Goal: Task Accomplishment & Management: Manage account settings

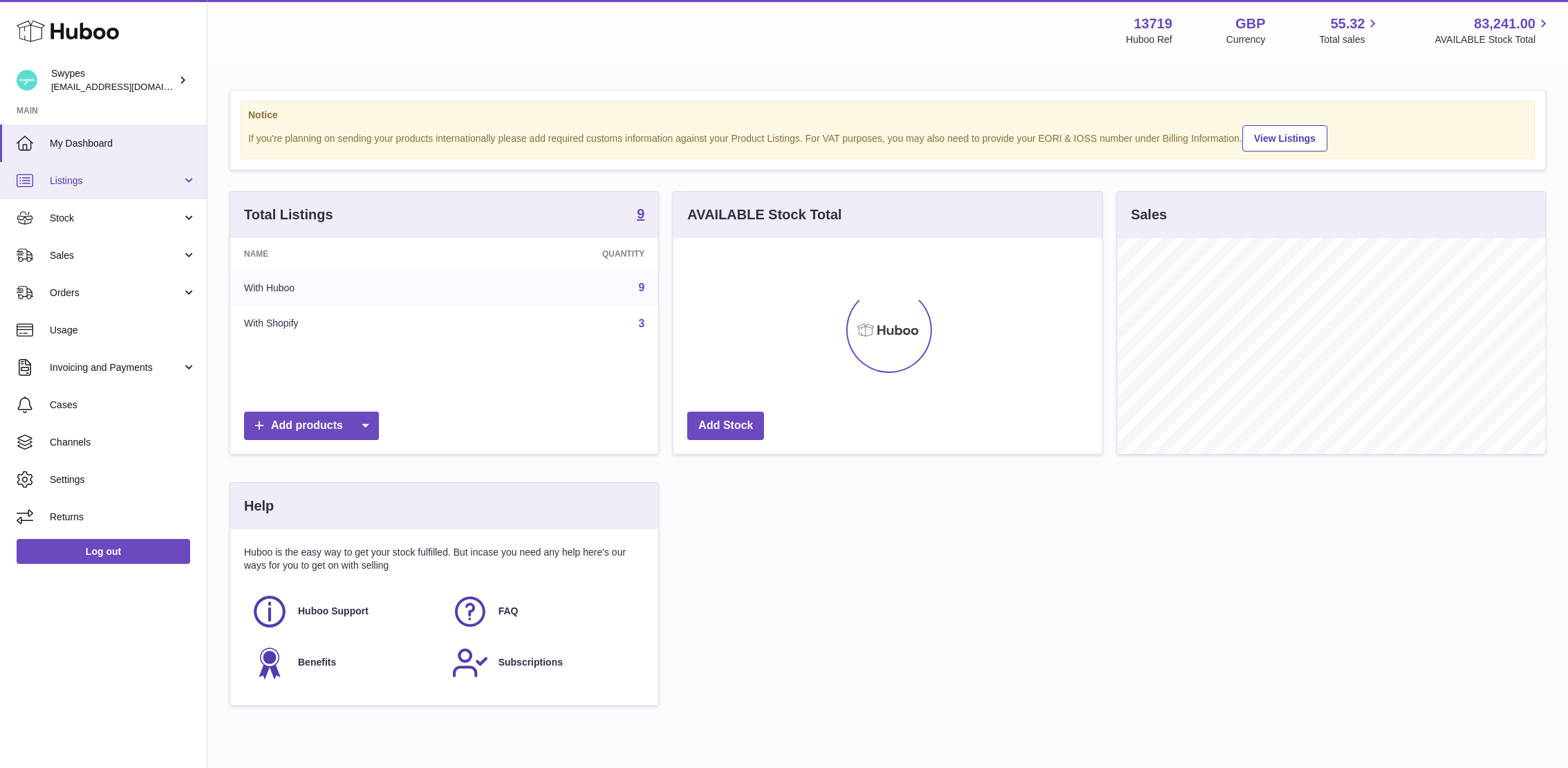
scroll to position [216, 428]
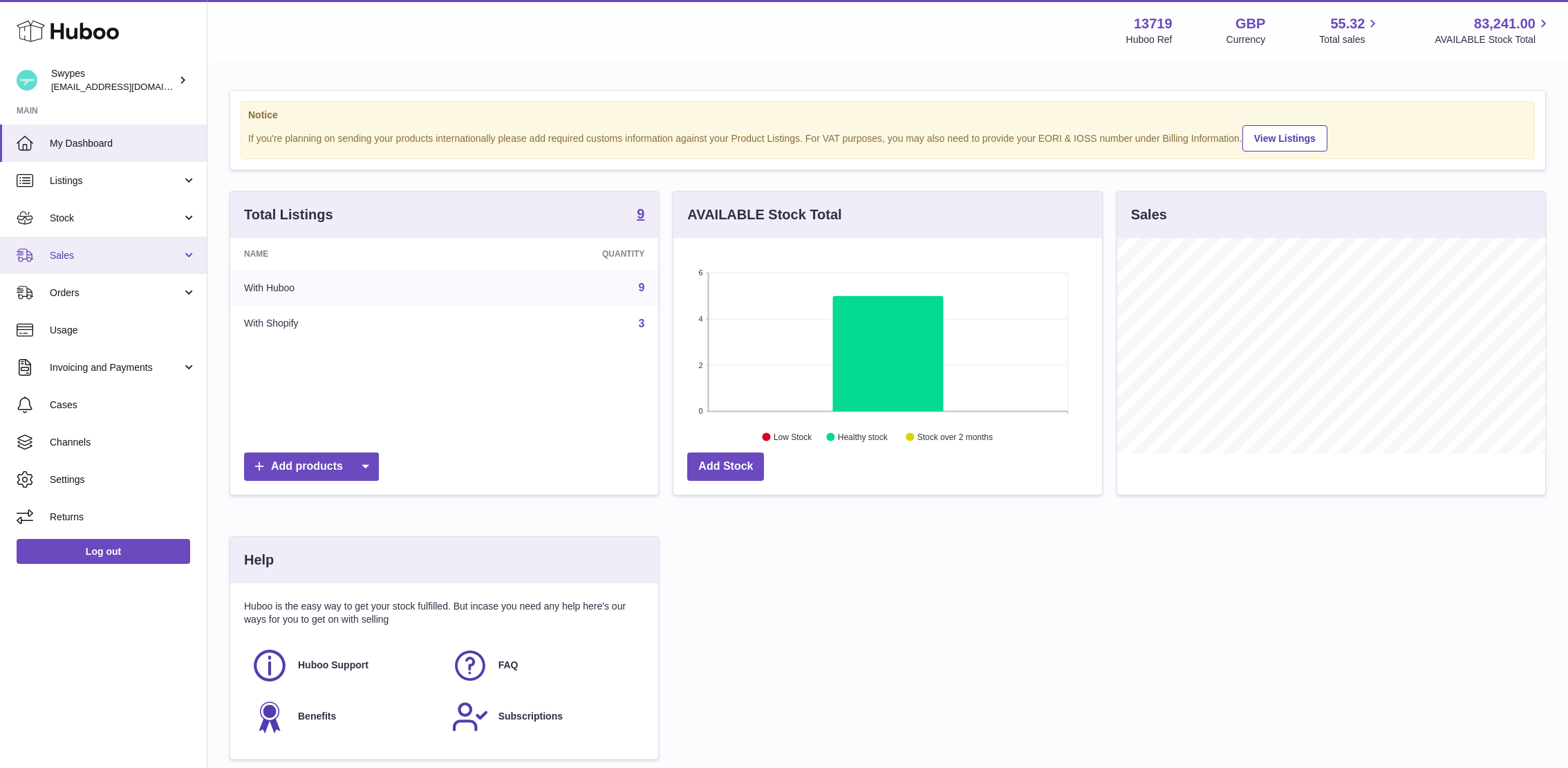
click at [143, 244] on link "Sales" at bounding box center [104, 255] width 207 height 37
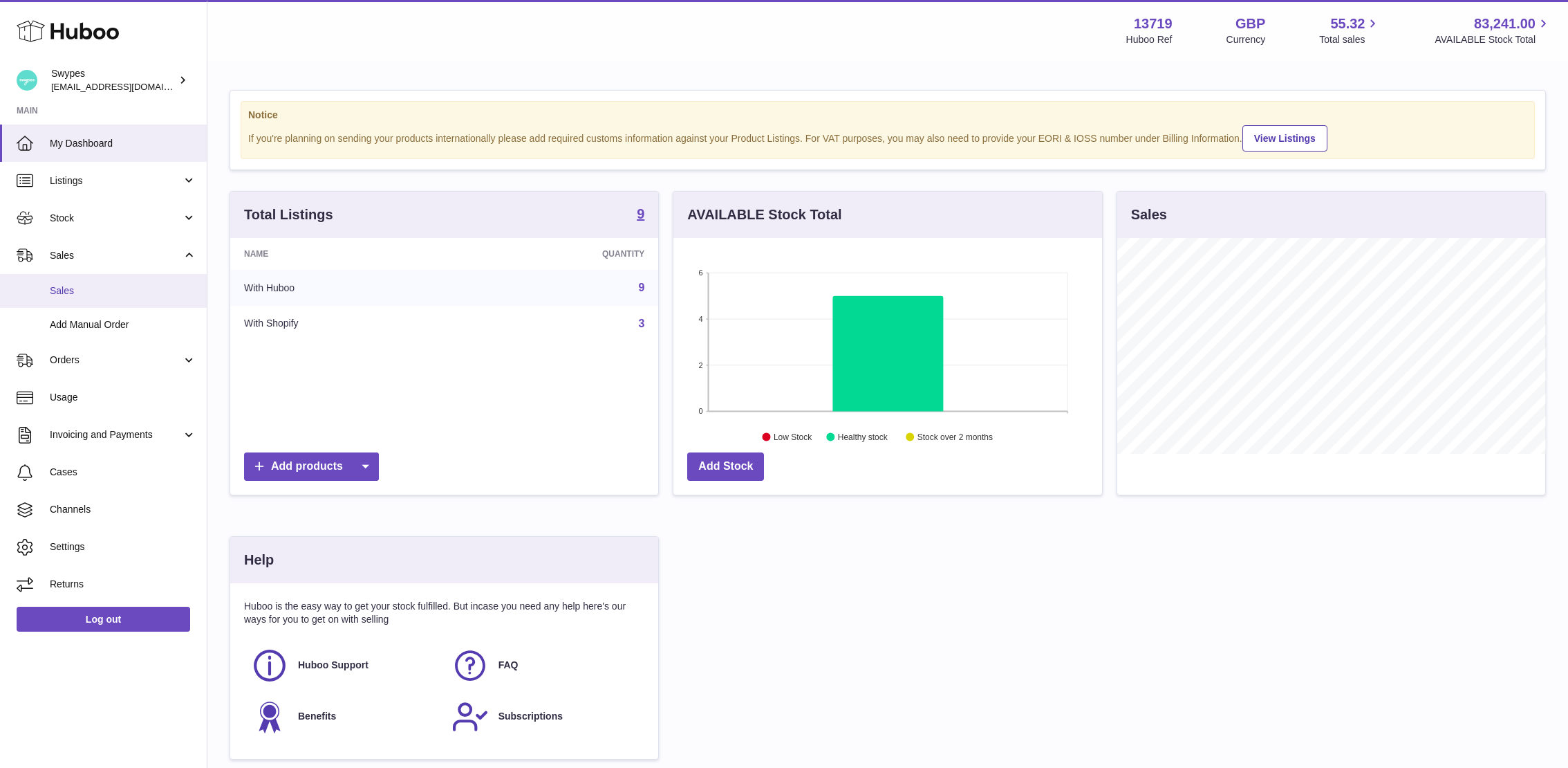
click at [116, 290] on span "Sales" at bounding box center [123, 291] width 146 height 13
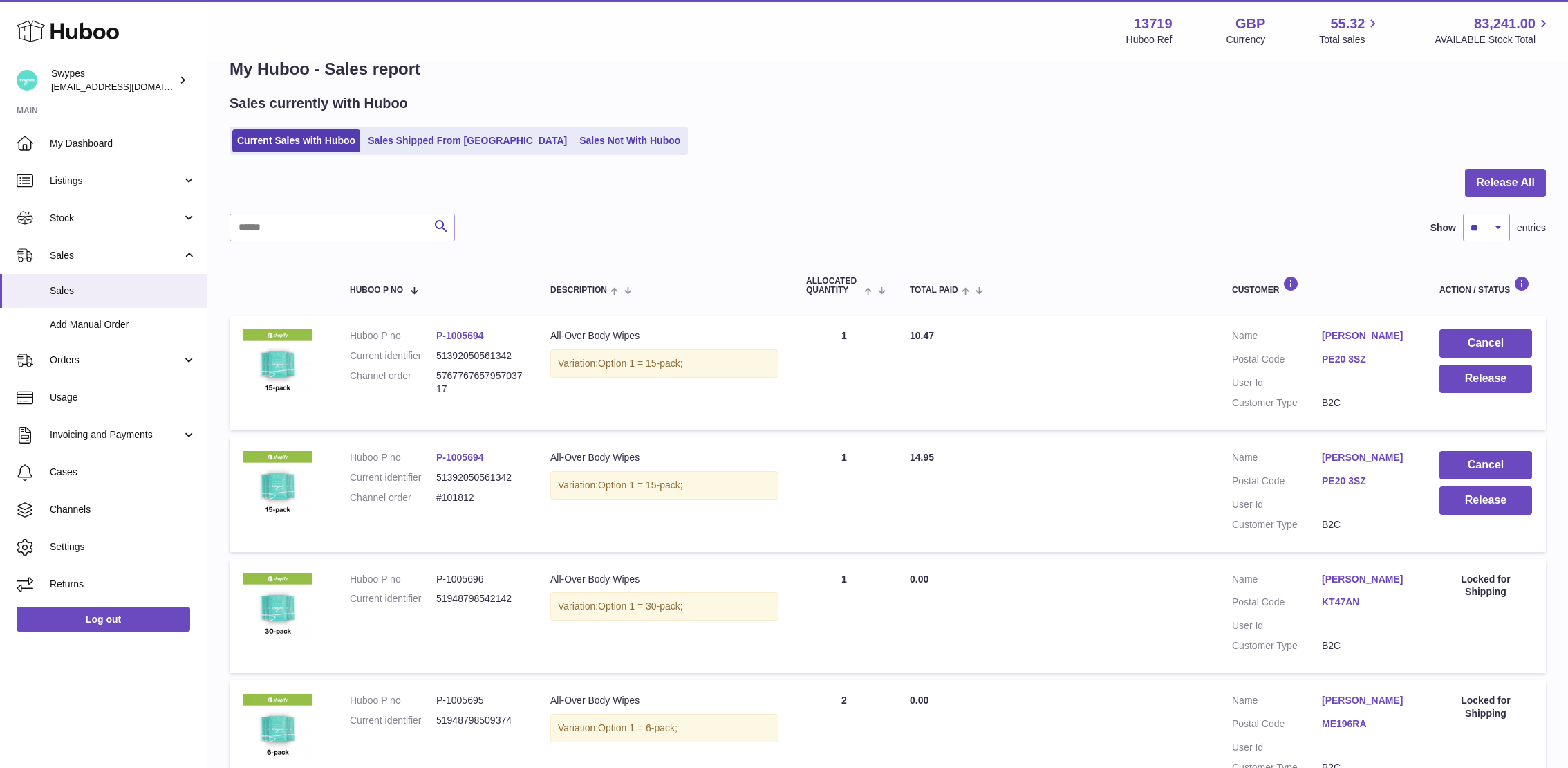
scroll to position [144, 0]
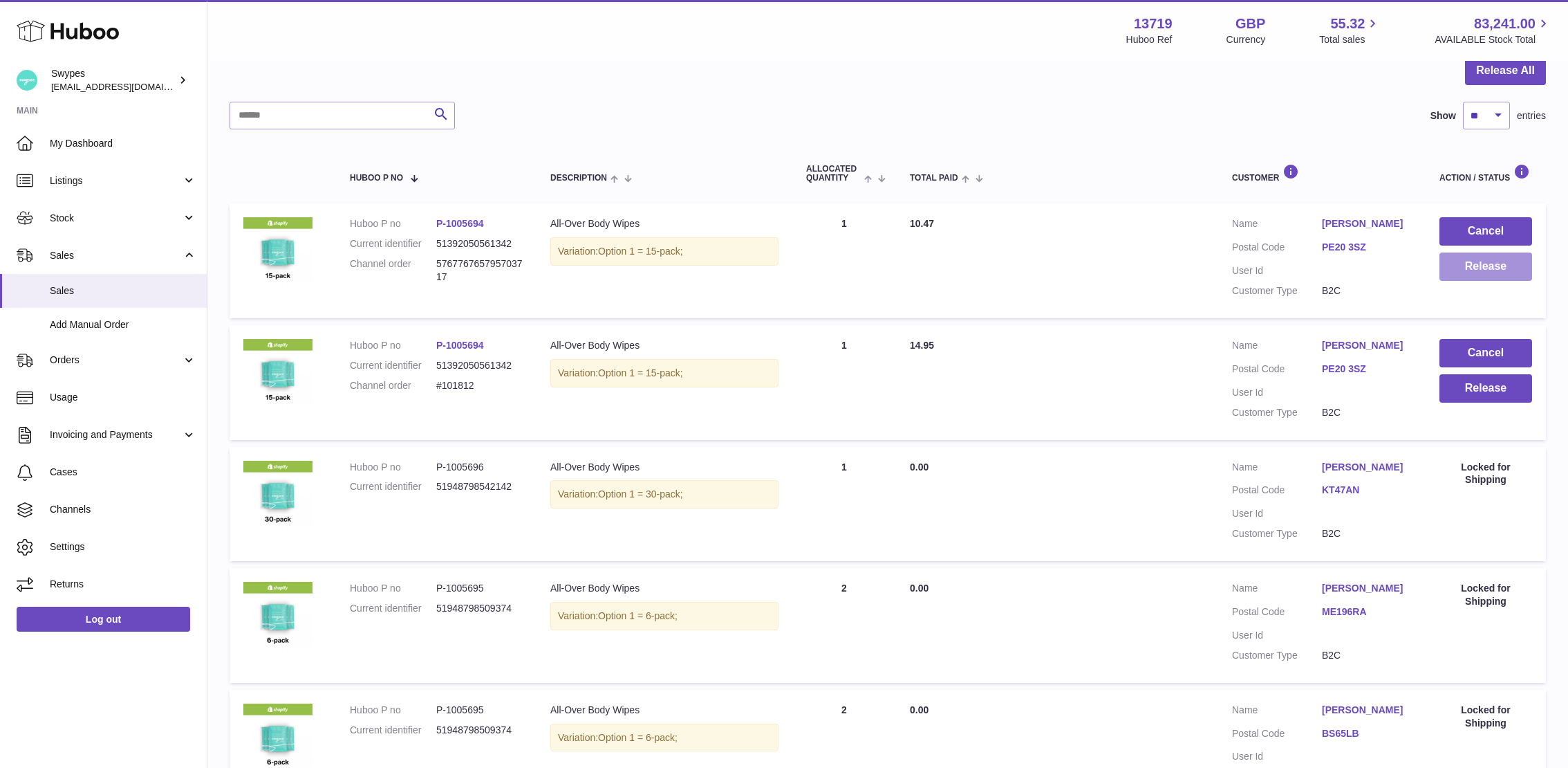
click at [1488, 263] on button "Release" at bounding box center [1486, 267] width 93 height 29
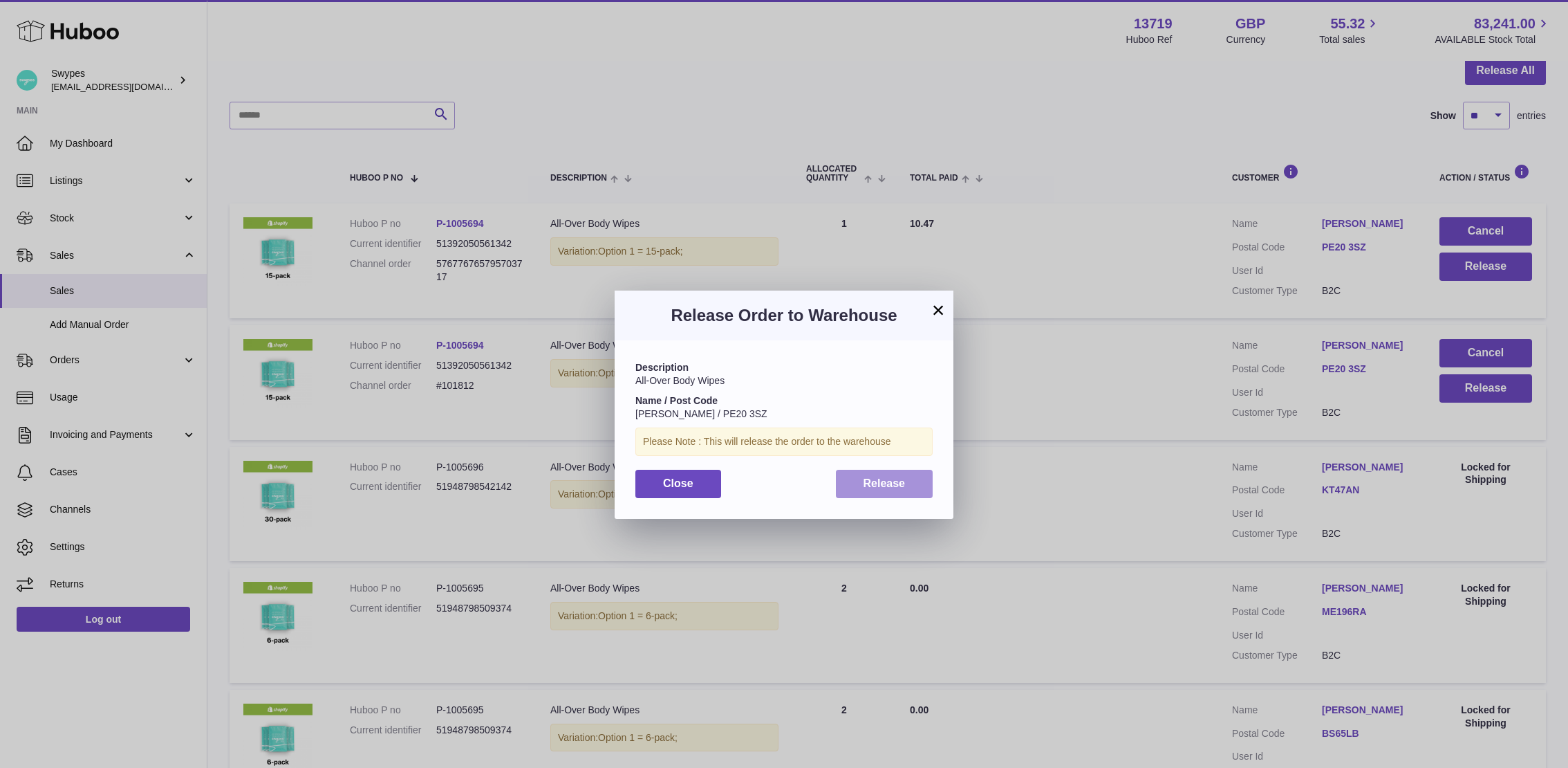
click at [877, 471] on button "Release" at bounding box center [885, 484] width 98 height 29
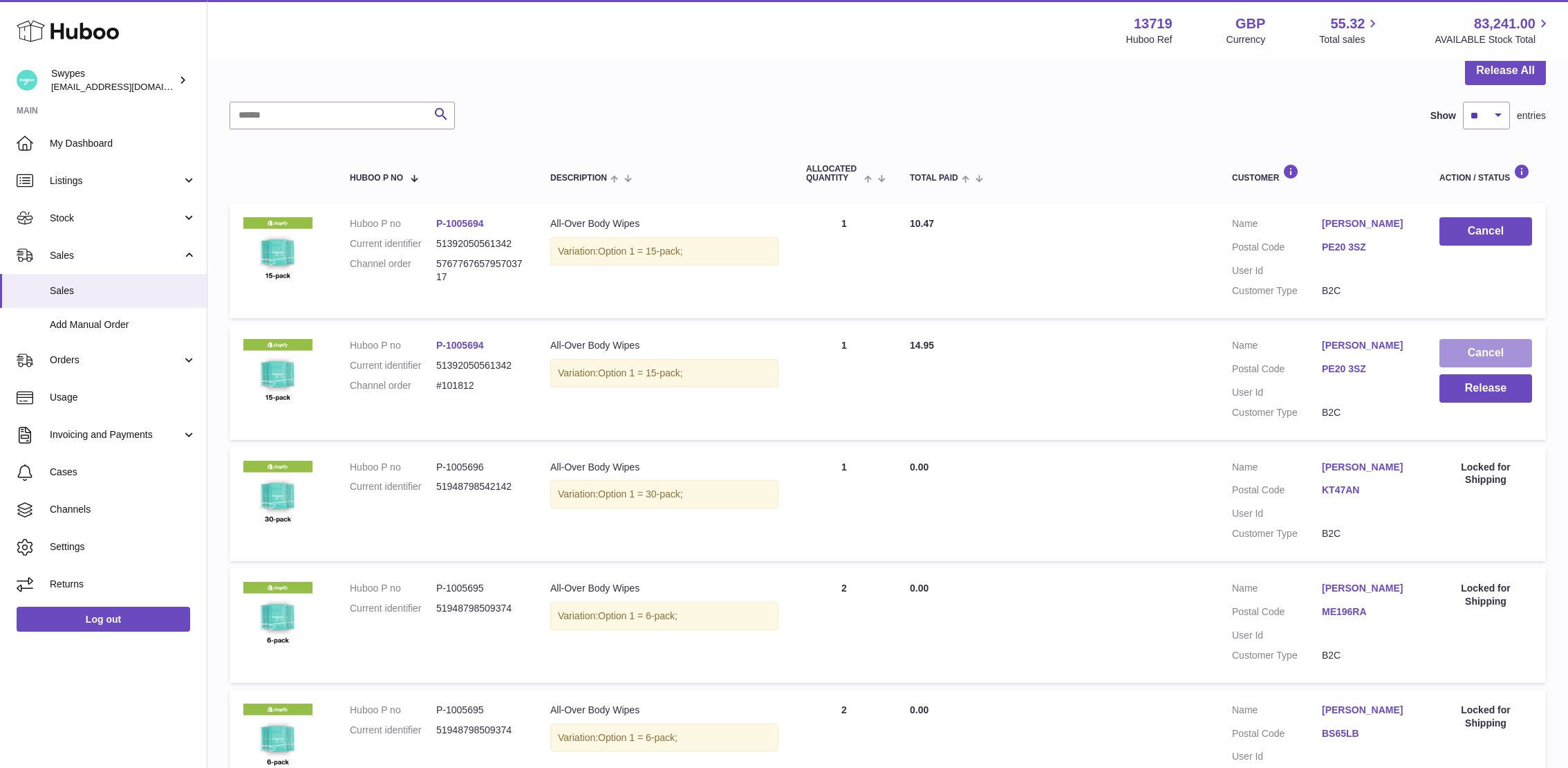
click at [1492, 352] on button "Cancel" at bounding box center [1486, 353] width 93 height 29
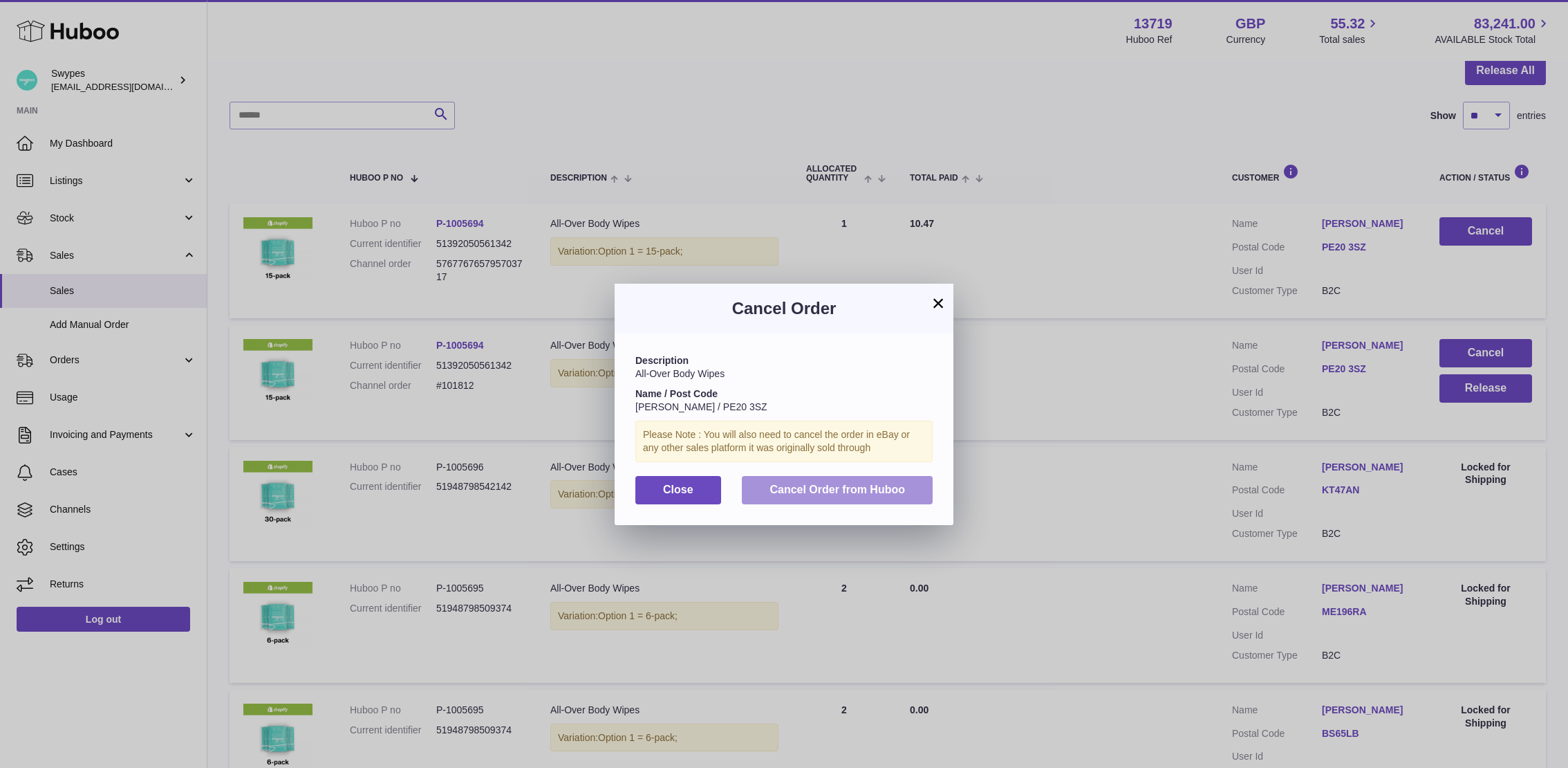
click at [793, 488] on span "Cancel Order from Huboo" at bounding box center [837, 489] width 136 height 12
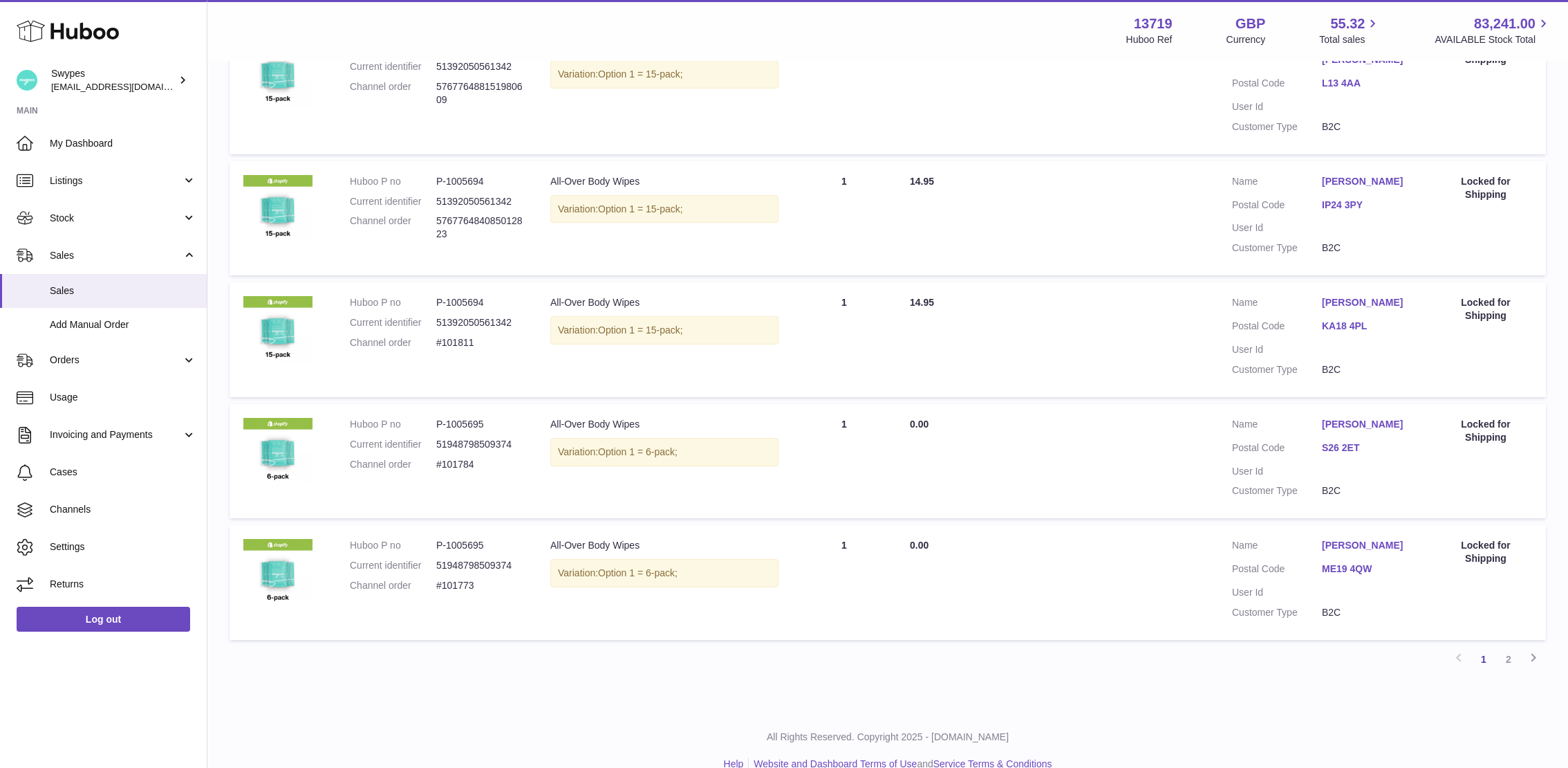
scroll to position [930, 0]
click at [460, 295] on dd "P-1005694" at bounding box center [479, 301] width 87 height 13
copy dd "1005694"
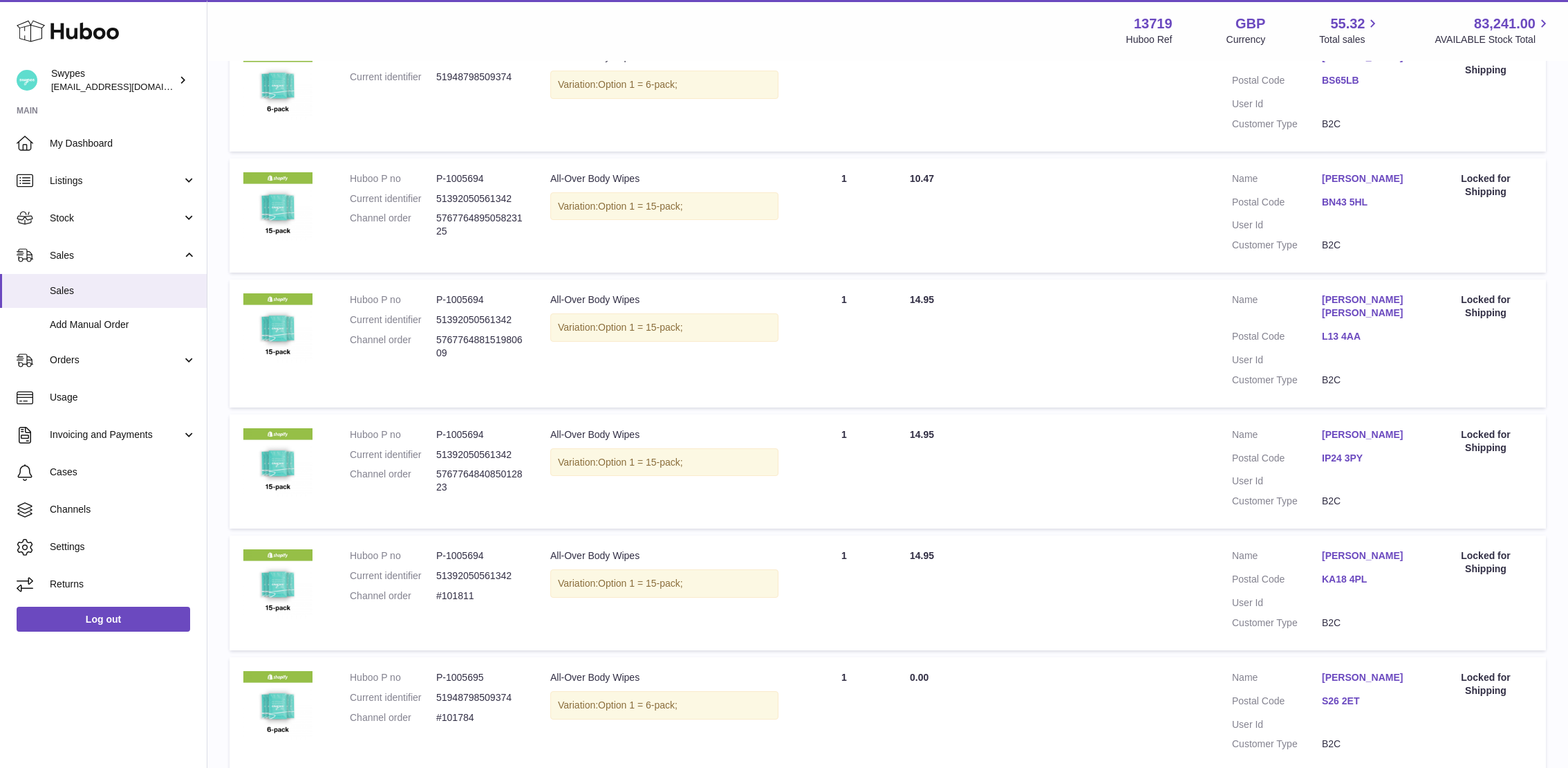
scroll to position [949, 0]
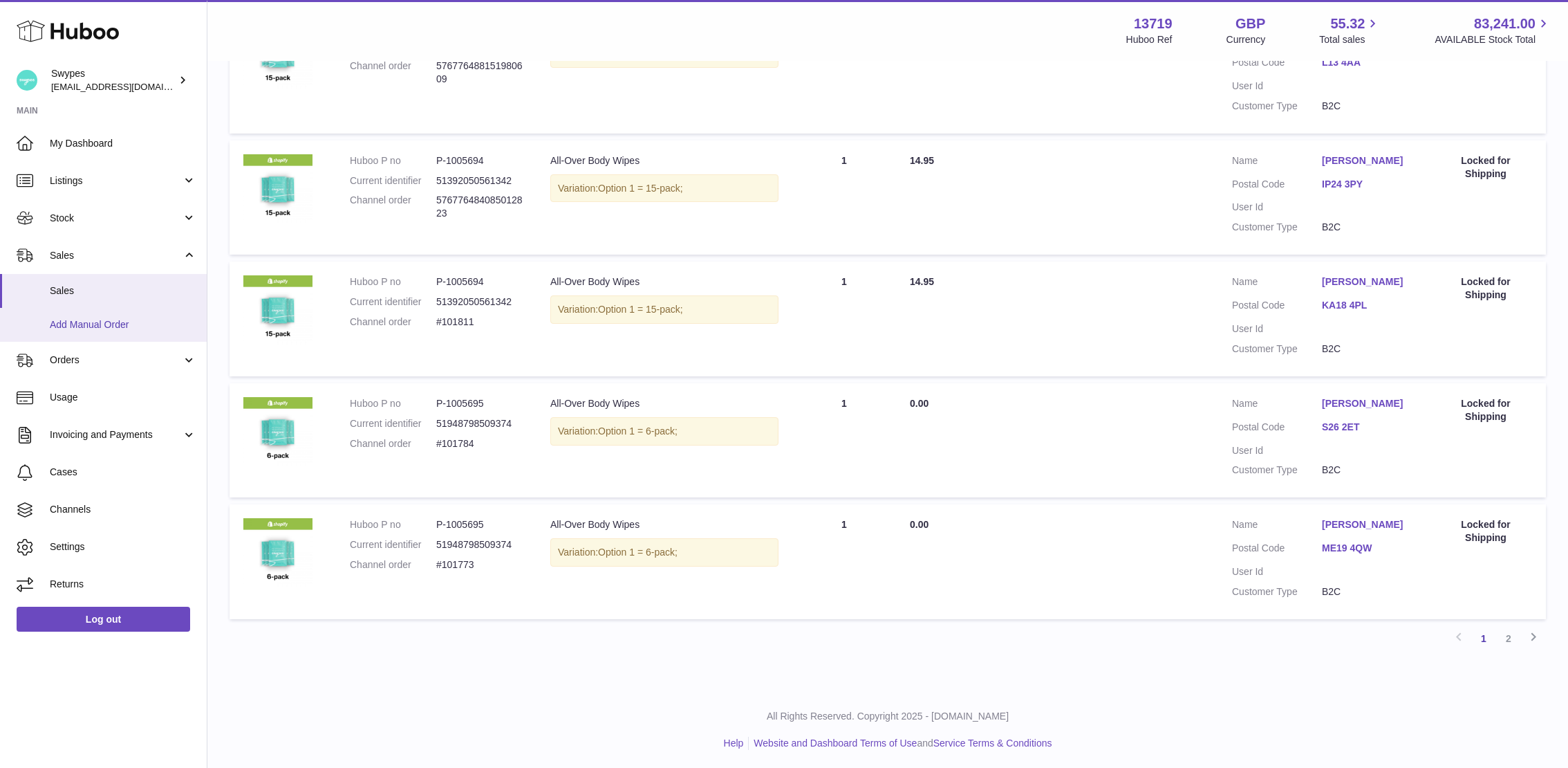
click at [137, 312] on link "Add Manual Order" at bounding box center [104, 325] width 207 height 34
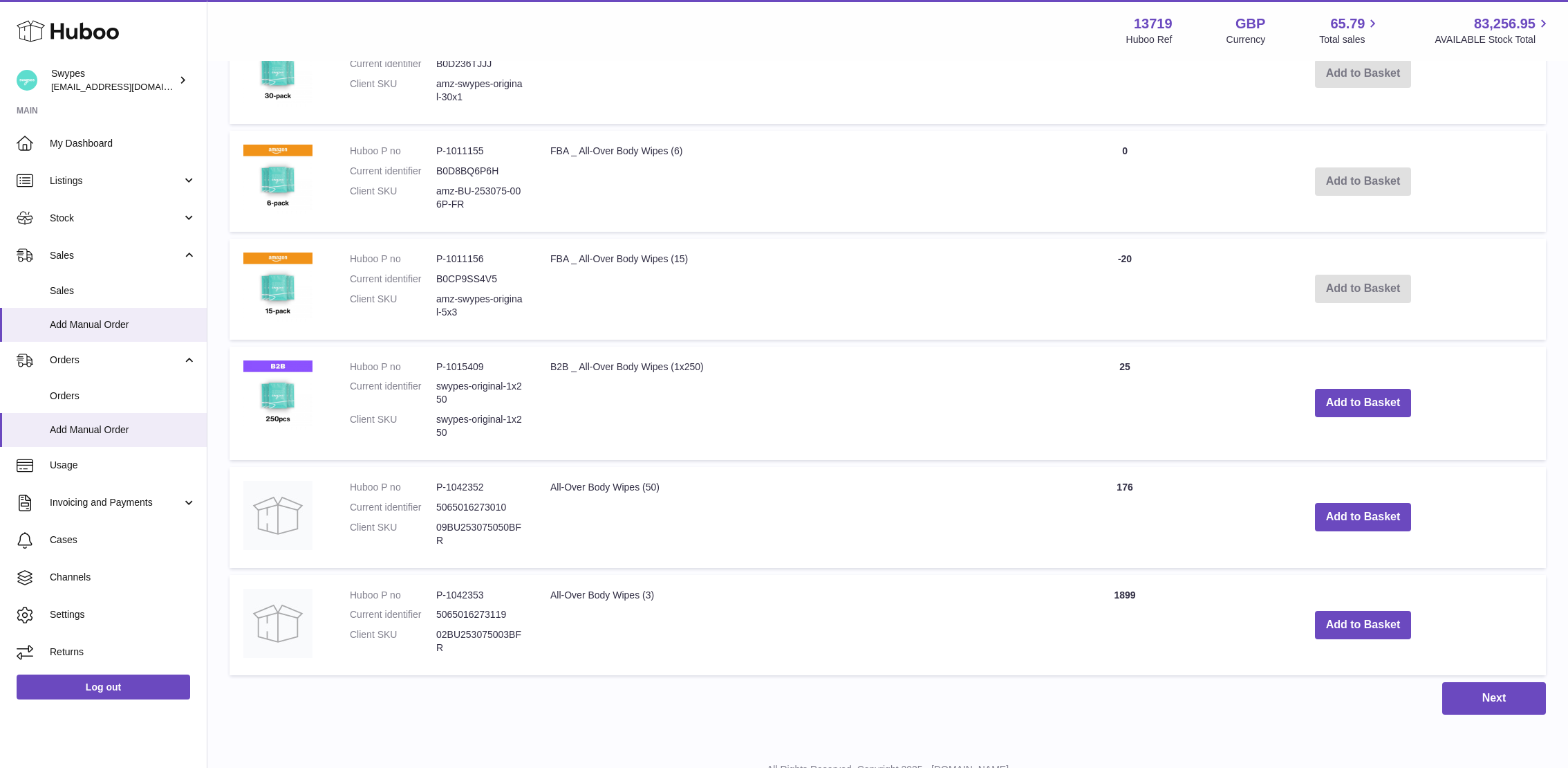
scroll to position [819, 0]
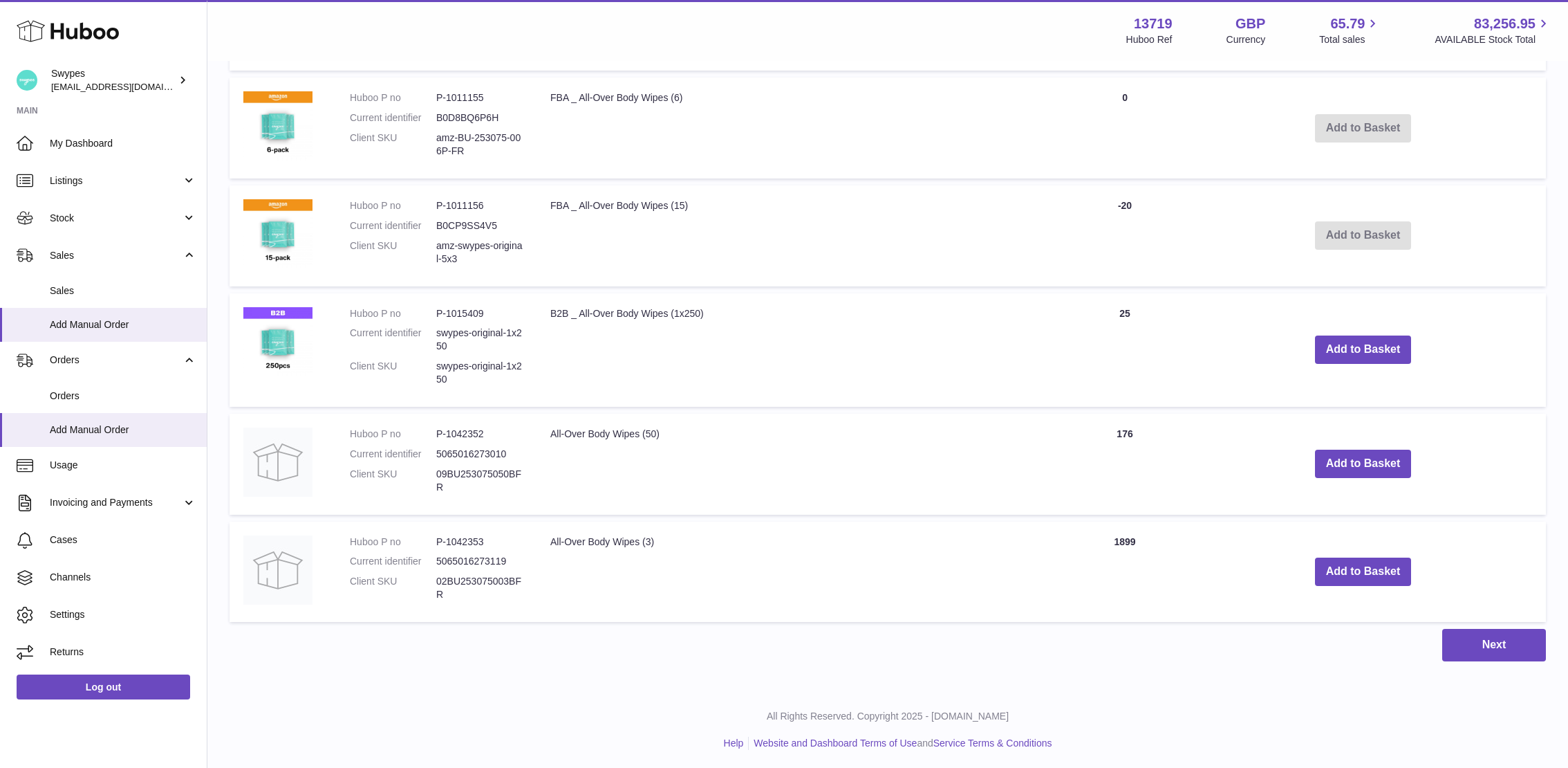
click at [456, 433] on dd "P-1042352" at bounding box center [479, 435] width 87 height 13
copy dd "1042352"
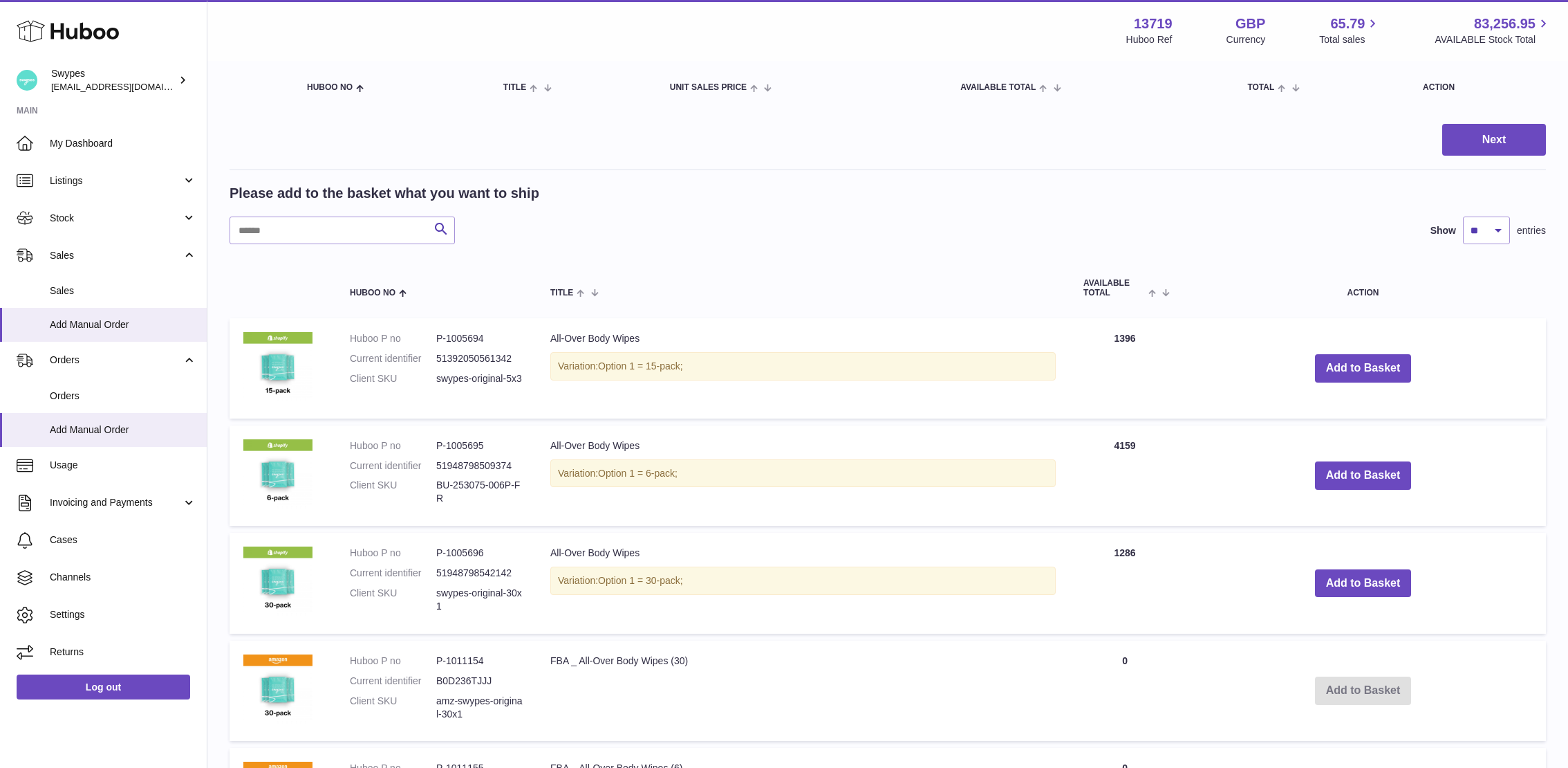
scroll to position [126, 0]
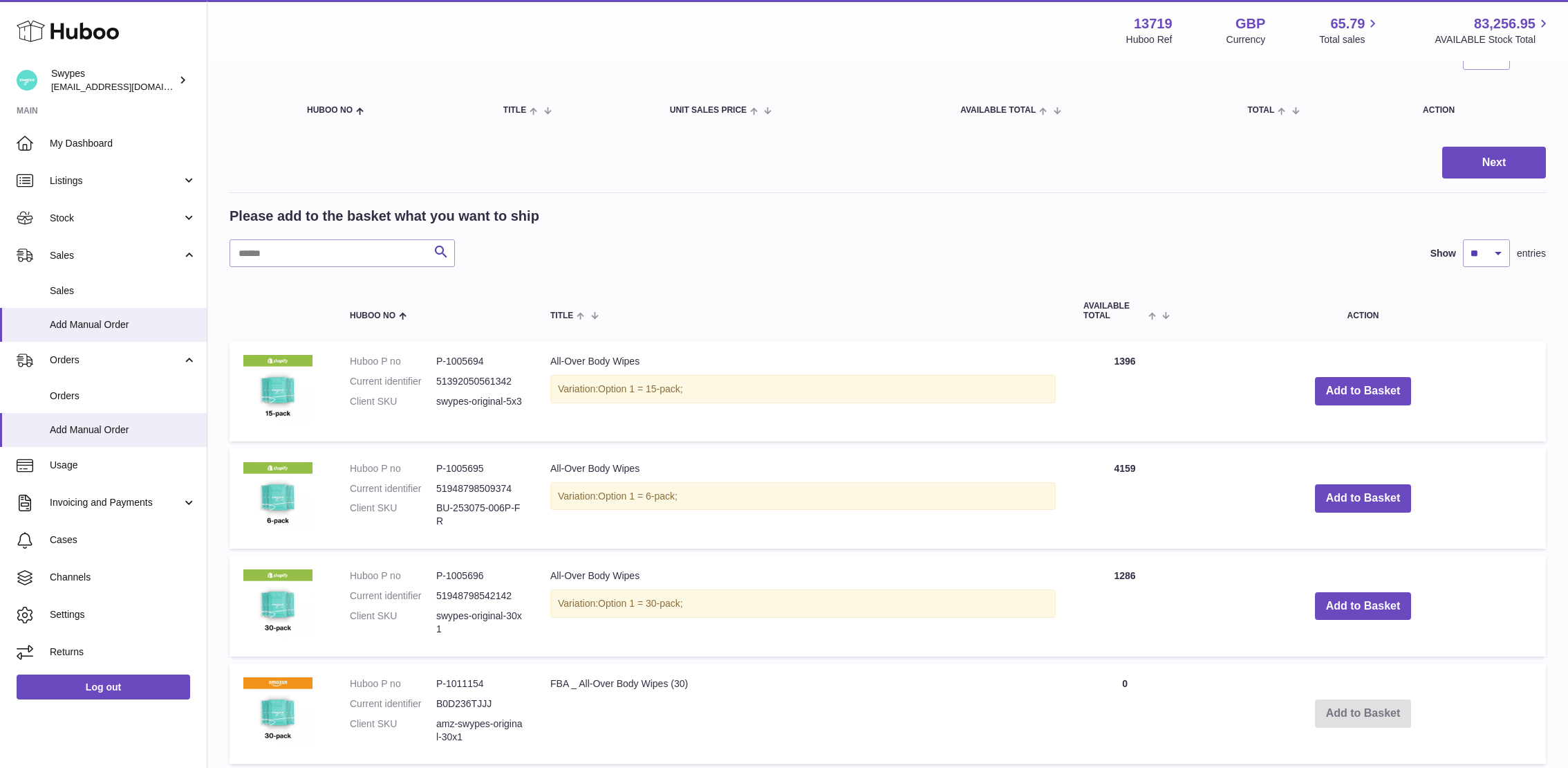
click at [465, 362] on dd "P-1005694" at bounding box center [479, 361] width 87 height 13
copy dd "1005694"
